Goal: Obtain resource: Download file/media

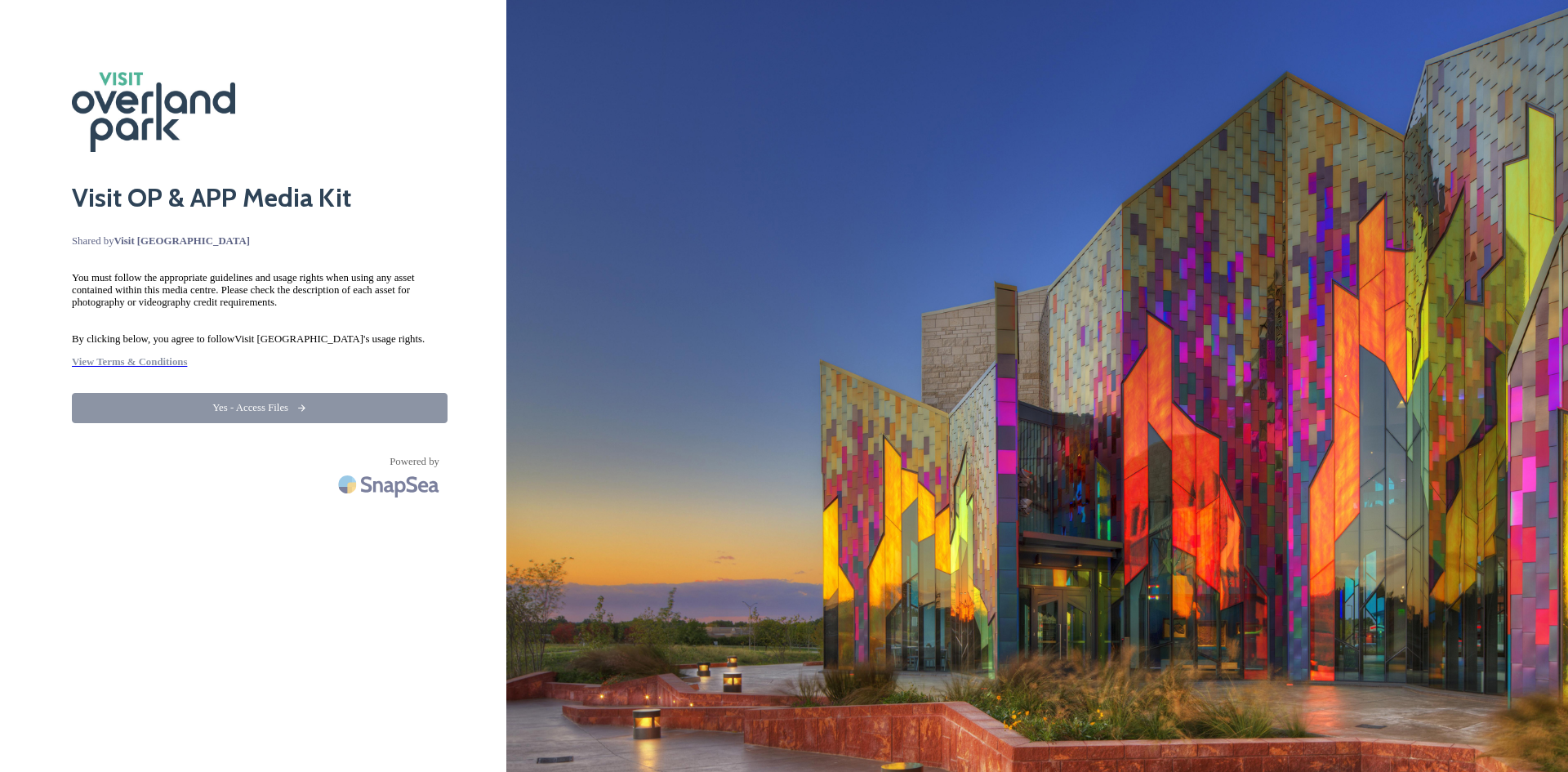
click at [322, 398] on button "Yes - Access Files" at bounding box center [259, 409] width 376 height 30
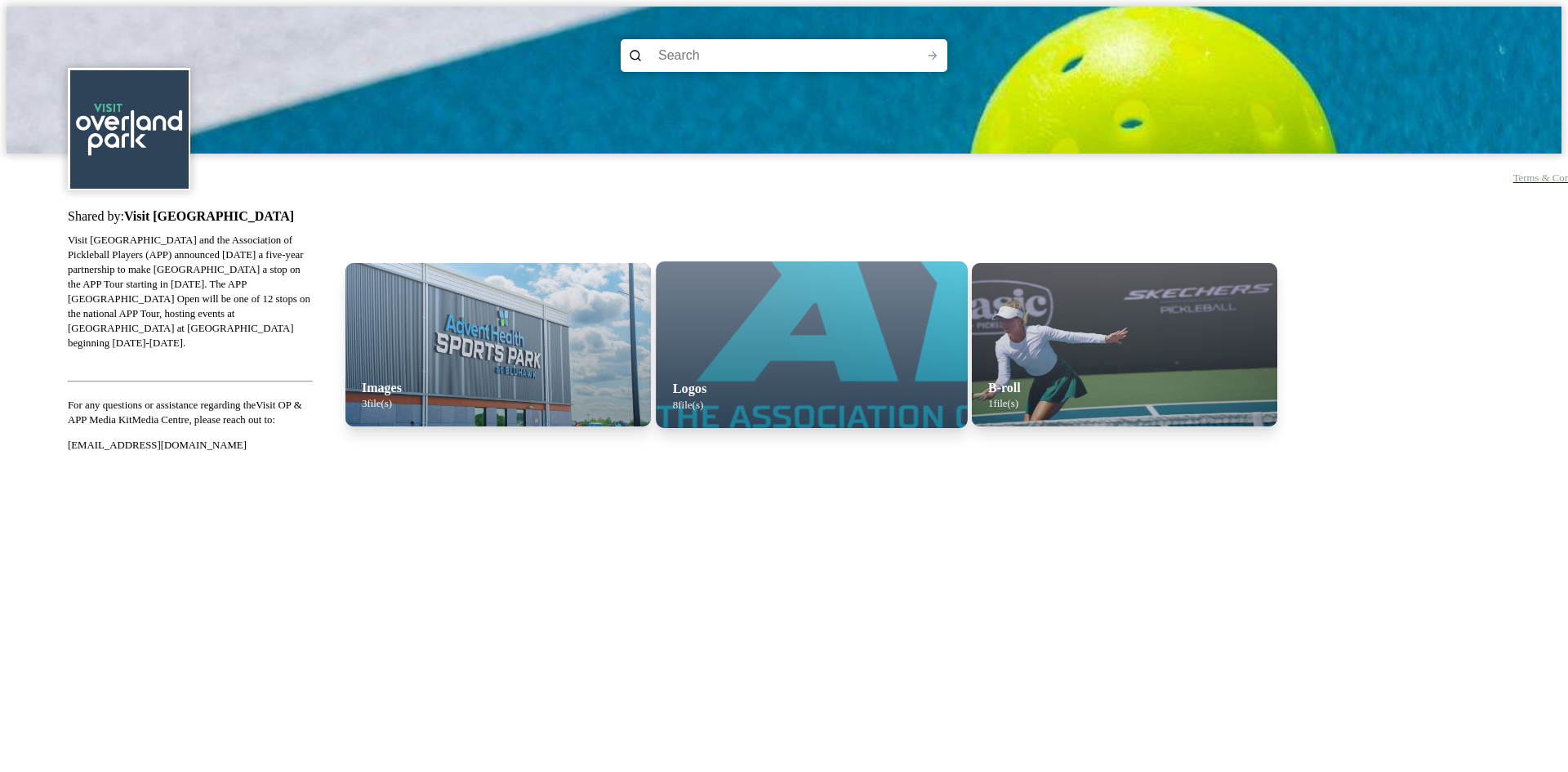
click at [787, 338] on img at bounding box center [1007, 345] width 703 height 167
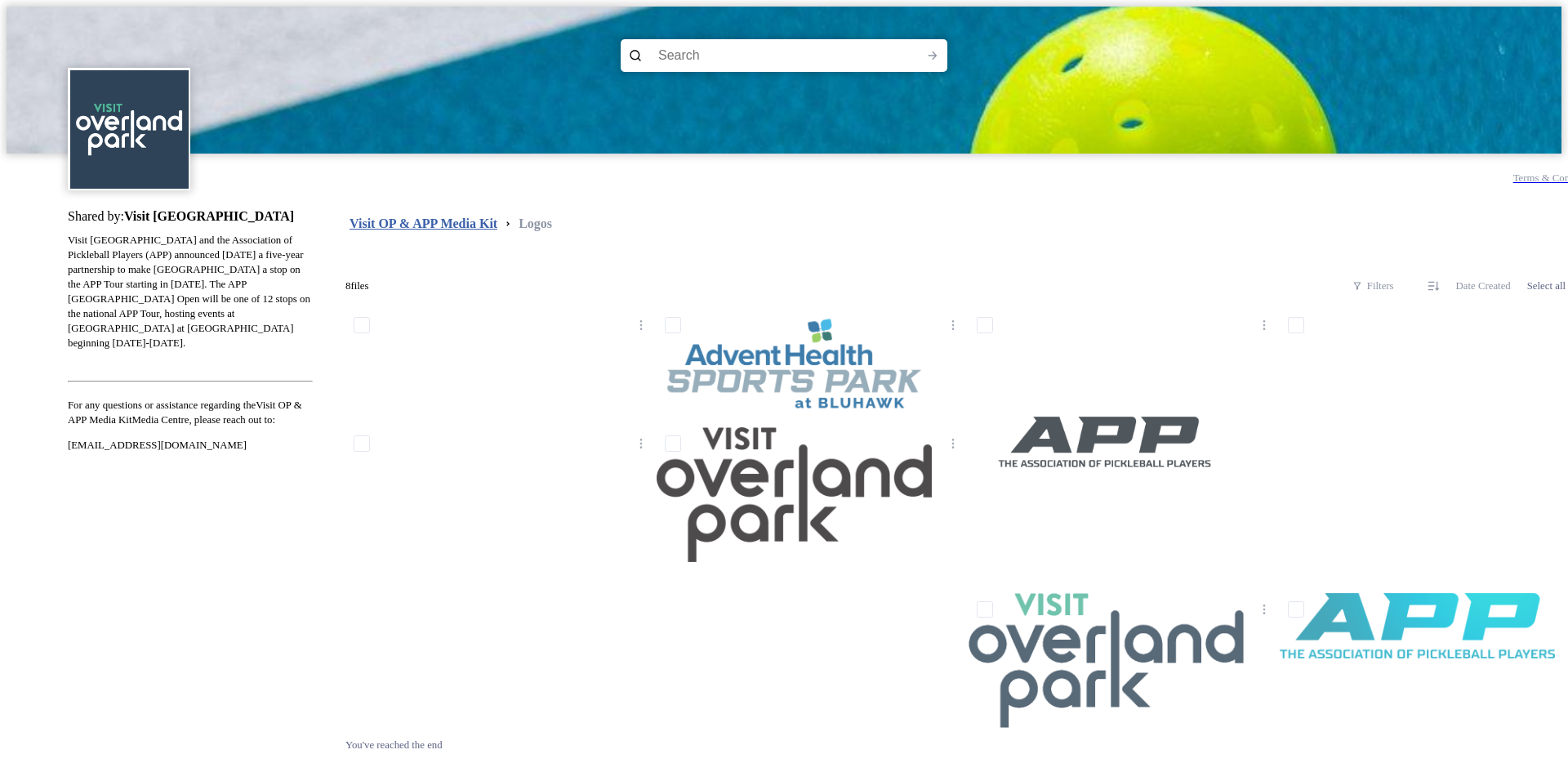
click at [432, 217] on strong "Visit OP & APP Media Kit" at bounding box center [423, 224] width 148 height 14
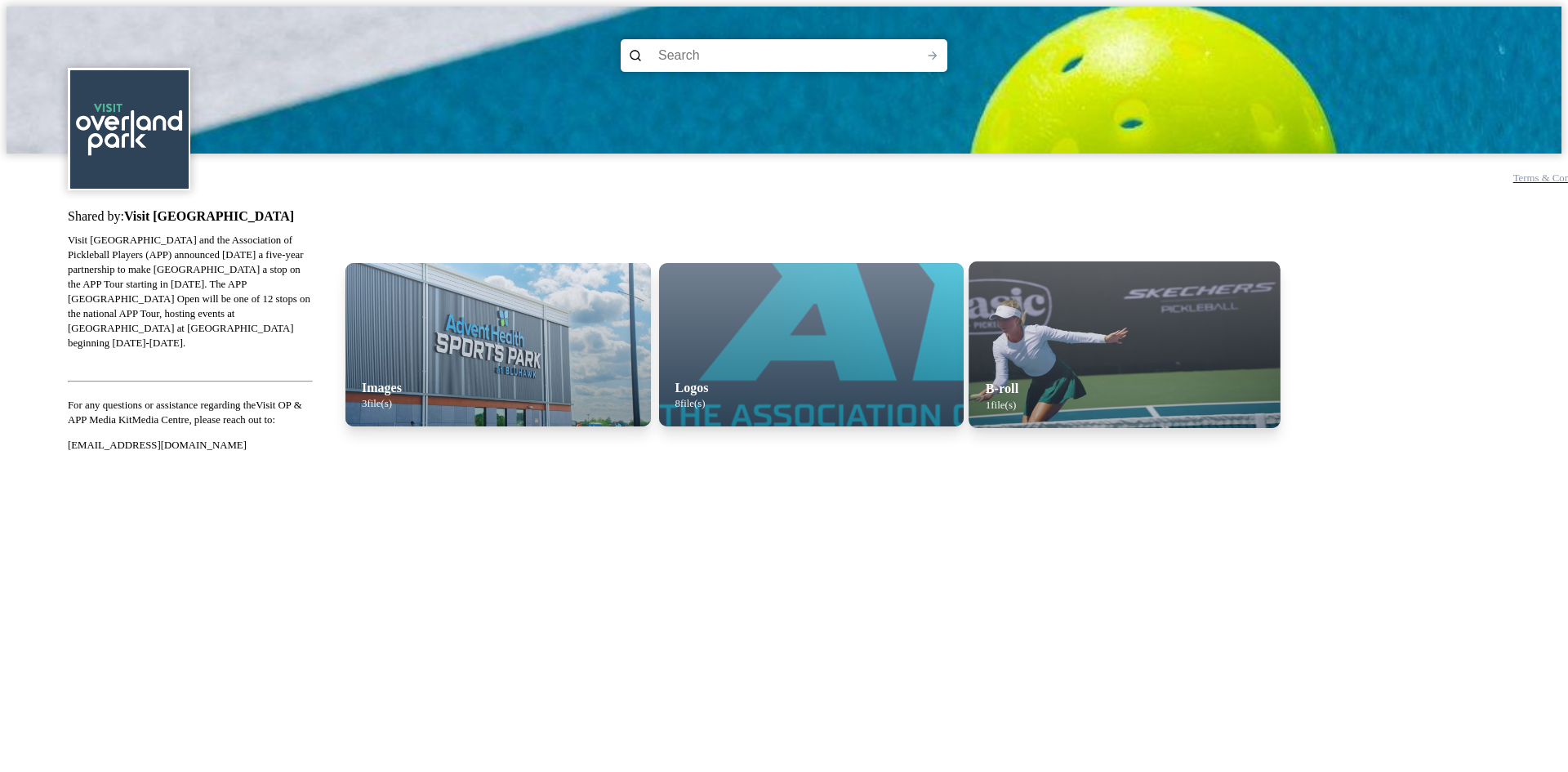
click at [1104, 301] on img at bounding box center [1124, 345] width 311 height 167
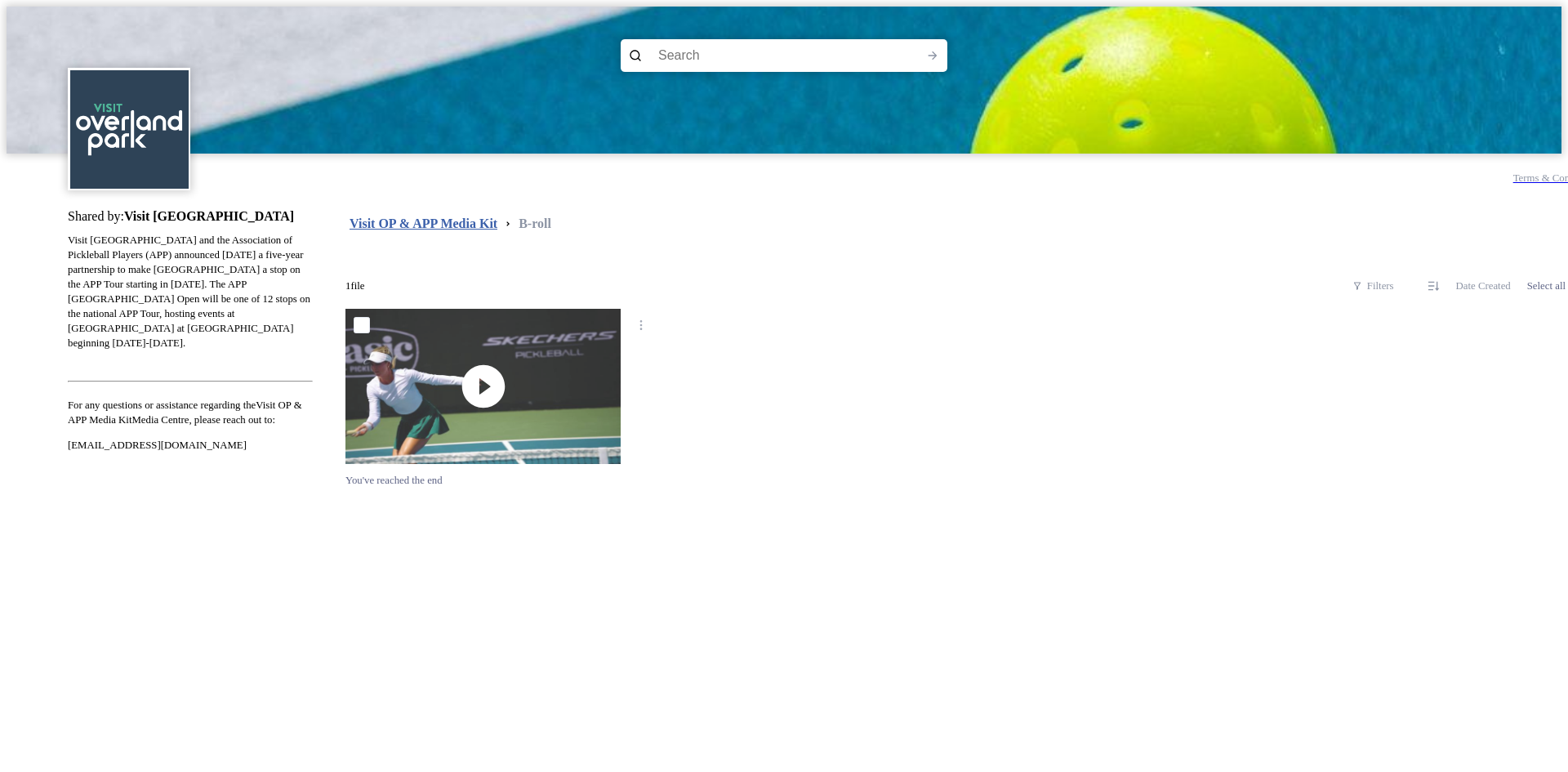
click at [406, 221] on strong "Visit OP & APP Media Kit" at bounding box center [423, 224] width 148 height 14
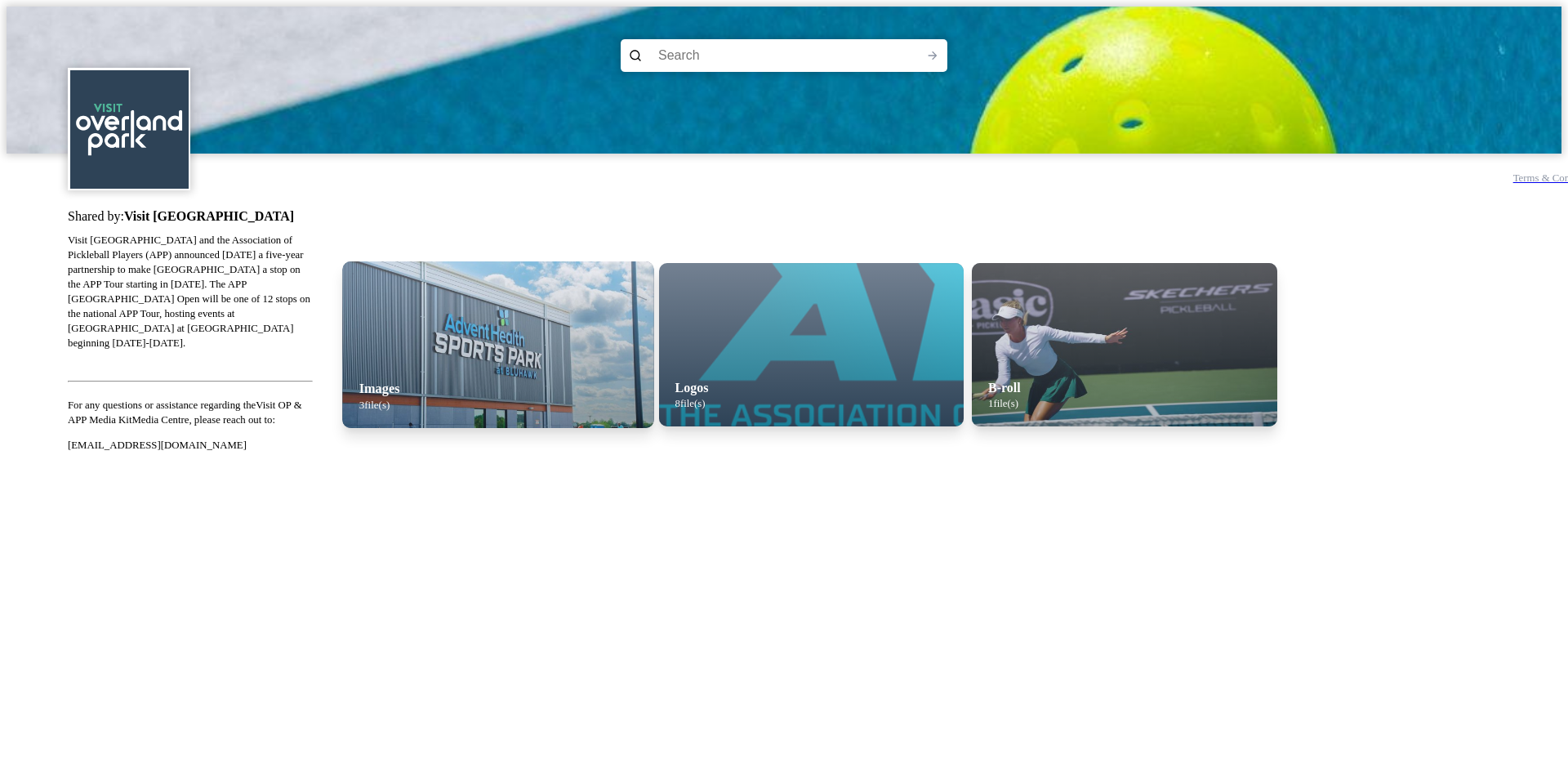
click at [461, 364] on div "Images 3 file(s)" at bounding box center [514, 396] width 345 height 64
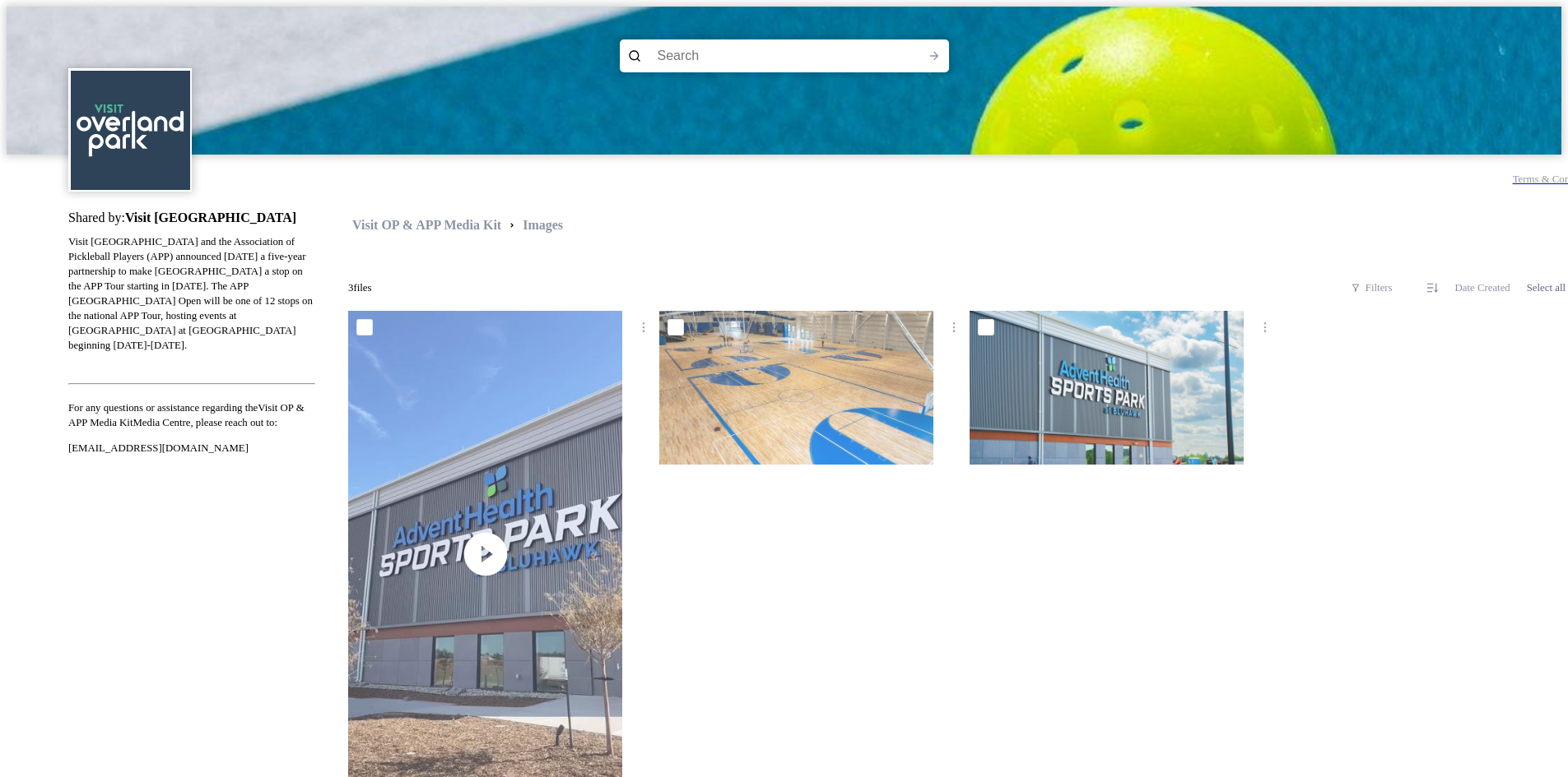
scroll to position [58, 0]
